Goal: Information Seeking & Learning: Learn about a topic

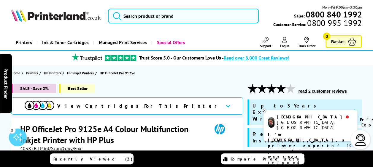
click at [214, 142] on div "HP OfficeJet Pro 9125e A4 Colour Multifunction Inkjet Printer with HP Plus" at bounding box center [128, 135] width 216 height 22
click at [226, 138] on div "HP OfficeJet Pro 9125e A4 Colour Multifunction Inkjet Printer with HP Plus" at bounding box center [128, 135] width 216 height 22
click at [267, 112] on div "[DEMOGRAPHIC_DATA] Manchester, [GEOGRAPHIC_DATA] Printer Expert I'm [DEMOGRAPHI…" at bounding box center [311, 125] width 94 height 31
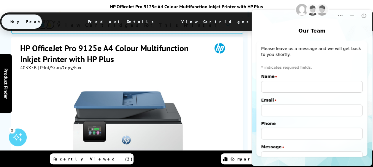
scroll to position [134, 0]
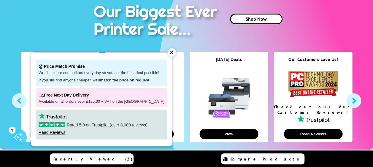
click at [168, 53] on div "✕" at bounding box center [172, 52] width 8 height 8
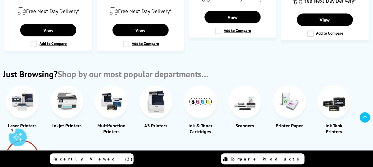
scroll to position [657, 0]
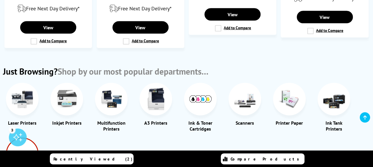
click at [111, 120] on div "Multifunction Printers" at bounding box center [111, 126] width 33 height 12
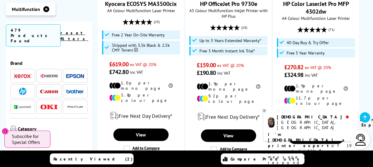
scroll to position [1132, 0]
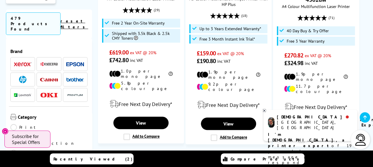
click at [196, 156] on link "2" at bounding box center [195, 163] width 15 height 15
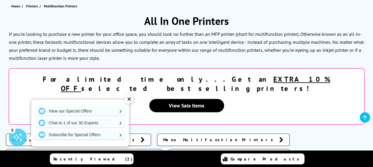
scroll to position [91, 0]
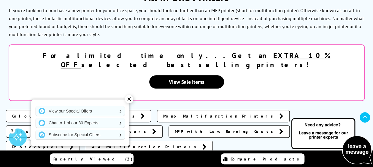
click at [129, 96] on div "✕" at bounding box center [129, 99] width 8 height 8
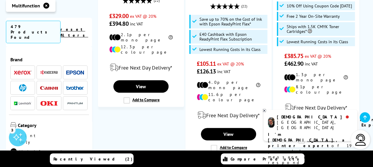
scroll to position [1140, 0]
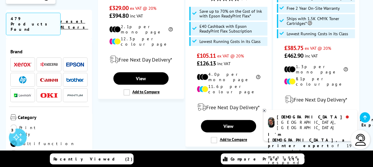
click at [232, 156] on link "3" at bounding box center [231, 163] width 15 height 15
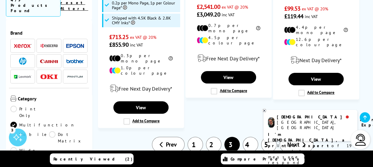
scroll to position [1164, 0]
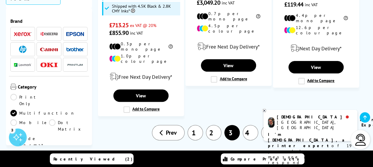
click at [249, 125] on link "4" at bounding box center [250, 132] width 15 height 15
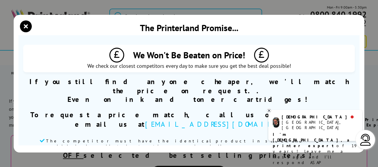
click at [313, 38] on section "We Won't Be Beaten on Price! We check our closest competitors every day to make…" at bounding box center [188, 90] width 341 height 110
click at [25, 29] on icon "close modal" at bounding box center [26, 26] width 12 height 12
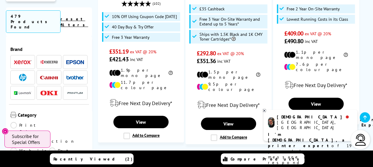
scroll to position [1100, 0]
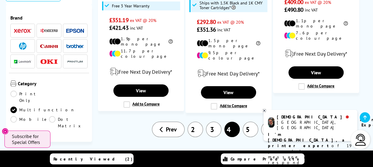
click at [251, 122] on link "5" at bounding box center [250, 129] width 15 height 15
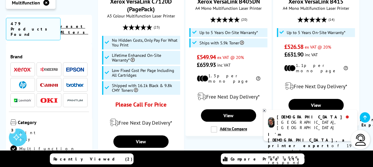
scroll to position [1148, 0]
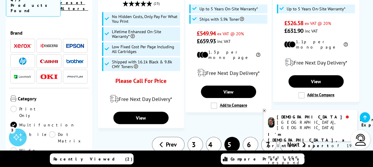
click at [250, 137] on link "6" at bounding box center [250, 144] width 15 height 15
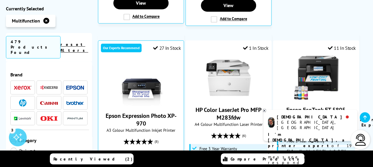
scroll to position [460, 0]
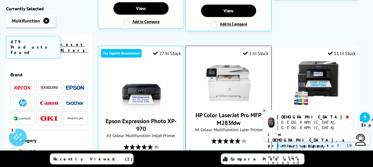
click at [234, 127] on span "A4 Colour Multifunction Laser Printer" at bounding box center [229, 130] width 80 height 6
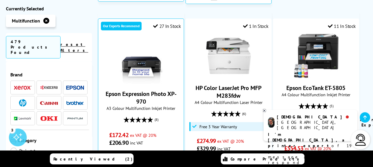
scroll to position [488, 0]
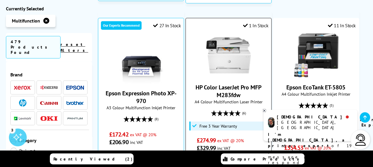
click at [231, 83] on link "HP Color LaserJet Pro MFP M283fdw" at bounding box center [229, 90] width 66 height 15
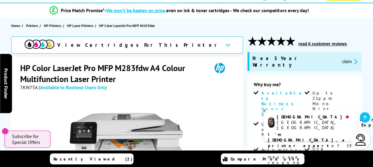
scroll to position [36, 0]
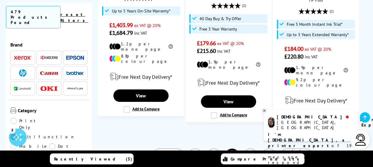
scroll to position [1110, 0]
